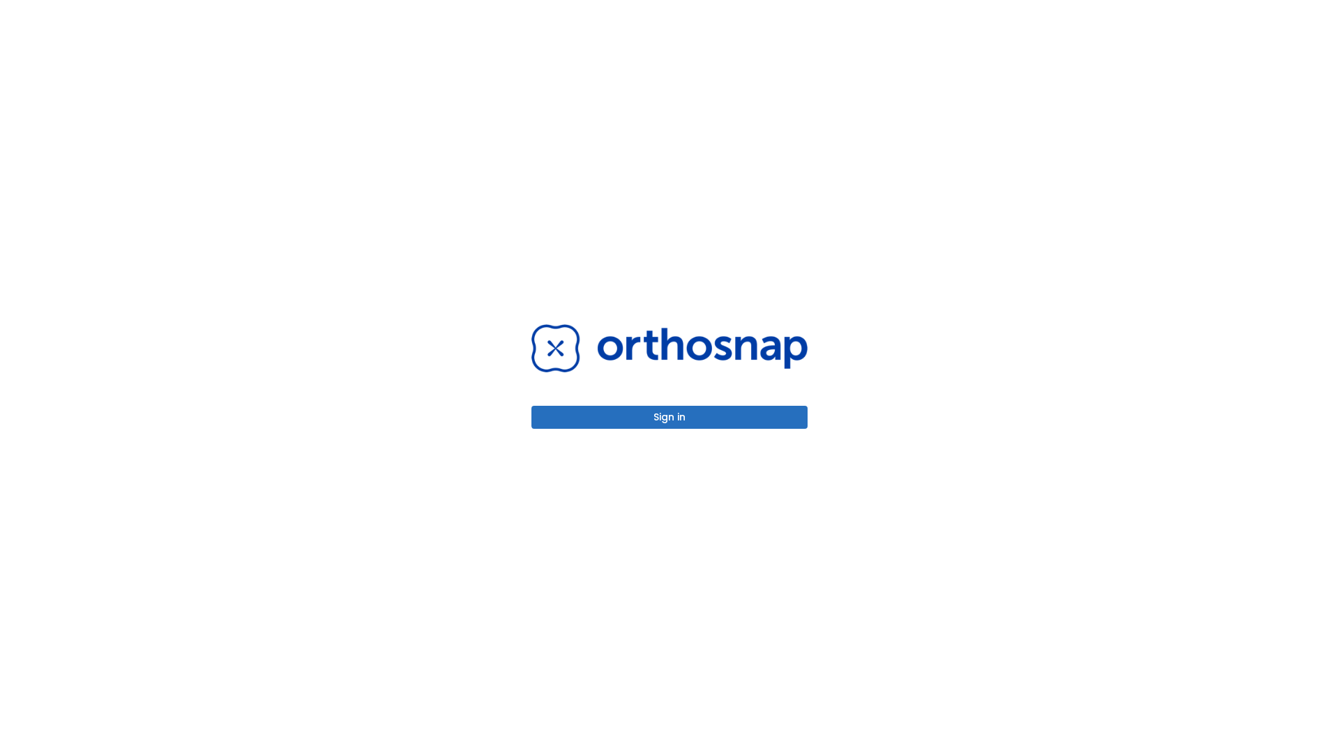
click at [669, 417] on button "Sign in" at bounding box center [669, 417] width 276 height 23
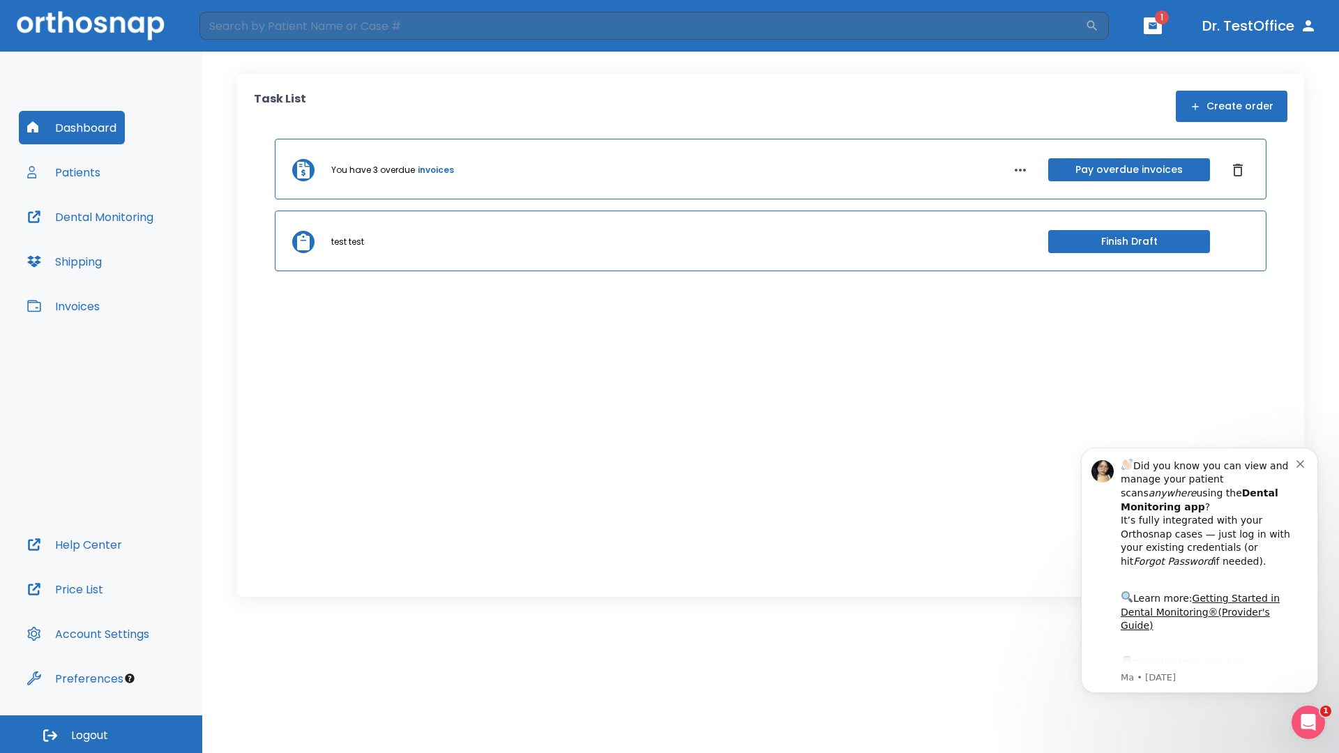
click at [101, 734] on span "Logout" at bounding box center [89, 735] width 37 height 15
